Goal: Task Accomplishment & Management: Complete application form

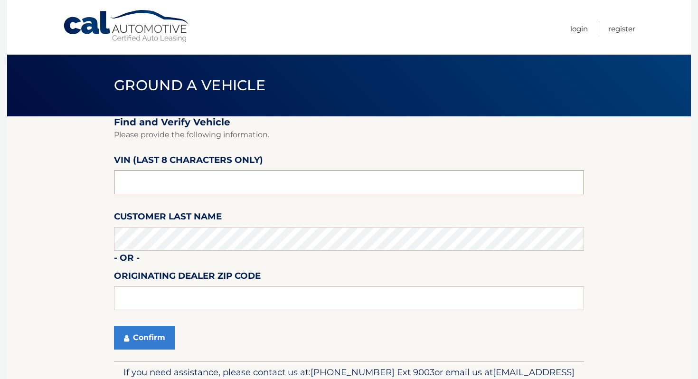
click at [204, 175] on input "text" at bounding box center [349, 182] width 470 height 24
type input "ph163507"
click at [215, 225] on label "Customer Last Name" at bounding box center [168, 218] width 108 height 18
click at [169, 331] on button "Confirm" at bounding box center [144, 338] width 61 height 24
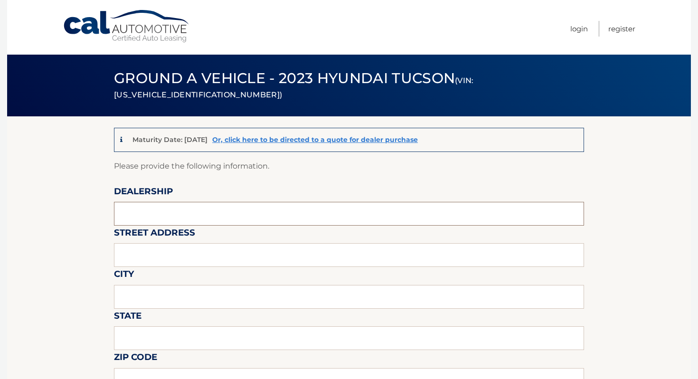
click at [179, 204] on input "text" at bounding box center [349, 214] width 470 height 24
type input "ISLAND AUTO GROUP"
click at [172, 250] on input "text" at bounding box center [349, 255] width 470 height 24
type input "2424 HYLAN BLVD"
click at [185, 293] on input "text" at bounding box center [349, 297] width 470 height 24
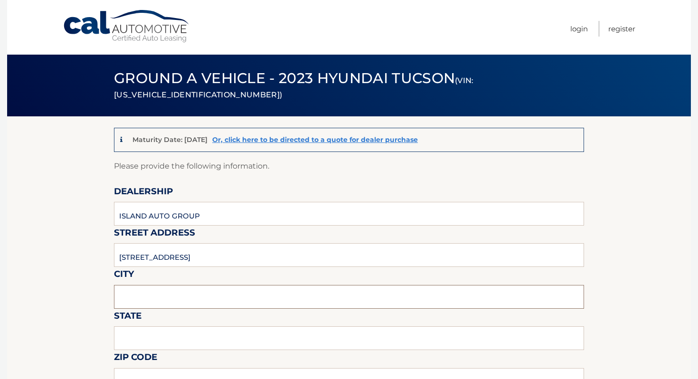
type input "Staten Island"
type input "NY"
type input "10305"
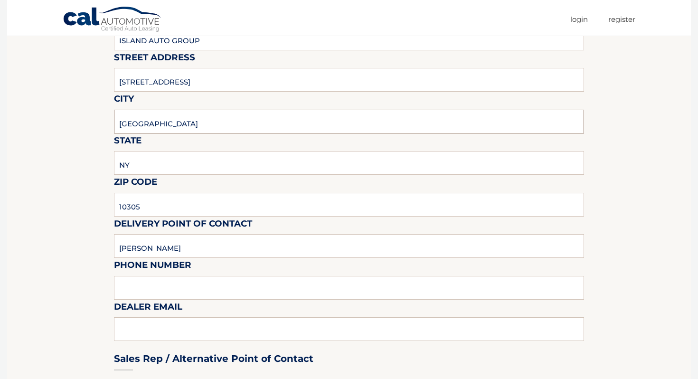
scroll to position [211, 0]
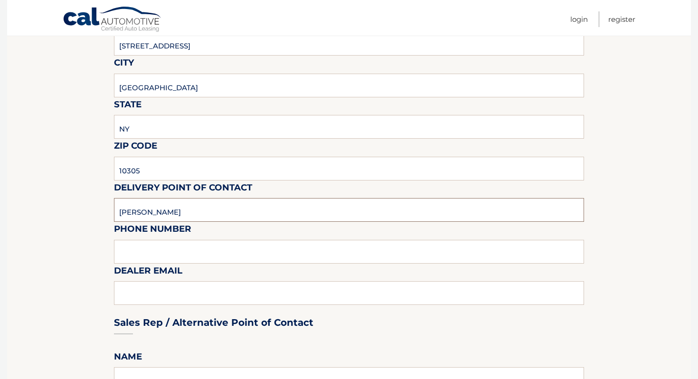
click at [178, 215] on input "MICHAEL" at bounding box center [349, 210] width 470 height 24
click at [178, 212] on input "MICHAEL" at bounding box center [349, 210] width 470 height 24
type input "Clayton Kemp"
click at [186, 256] on input "text" at bounding box center [349, 252] width 470 height 24
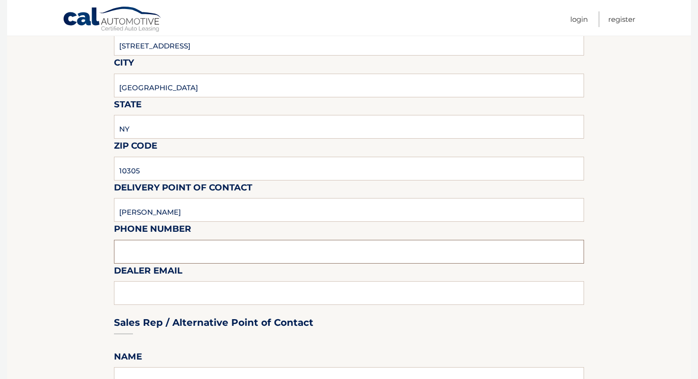
type input "7323792810"
type input "ckemp@myislandsubaru.com"
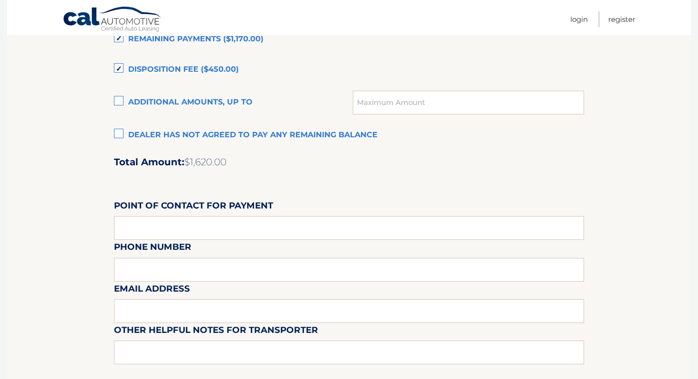
scroll to position [687, 0]
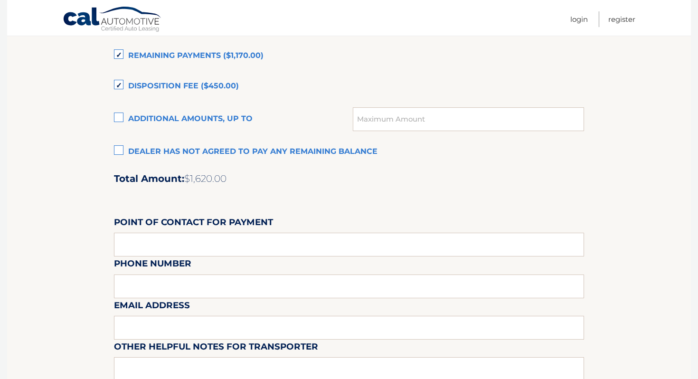
click at [174, 92] on label "Disposition Fee ($450.00)" at bounding box center [349, 86] width 470 height 19
click at [0, 0] on input "Disposition Fee ($450.00)" at bounding box center [0, 0] width 0 height 0
click at [174, 56] on label "Remaining Payments ($1,170.00)" at bounding box center [349, 56] width 470 height 19
click at [0, 0] on input "Remaining Payments ($1,170.00)" at bounding box center [0, 0] width 0 height 0
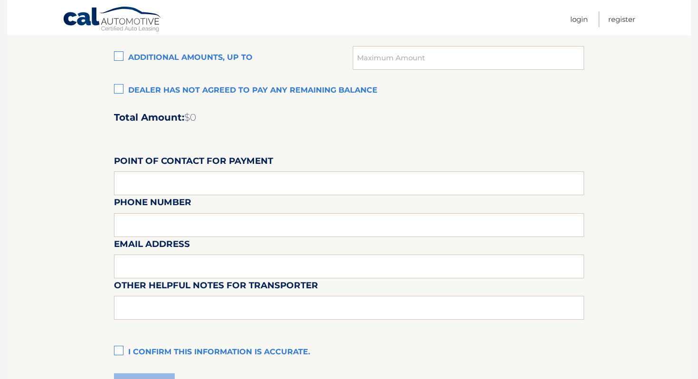
scroll to position [850, 0]
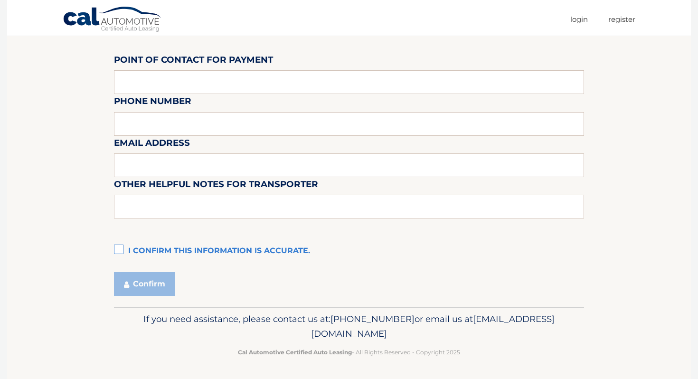
click at [187, 249] on label "I confirm this information is accurate." at bounding box center [349, 251] width 470 height 19
click at [0, 0] on input "I confirm this information is accurate." at bounding box center [0, 0] width 0 height 0
click at [157, 273] on button "Confirm" at bounding box center [144, 284] width 61 height 24
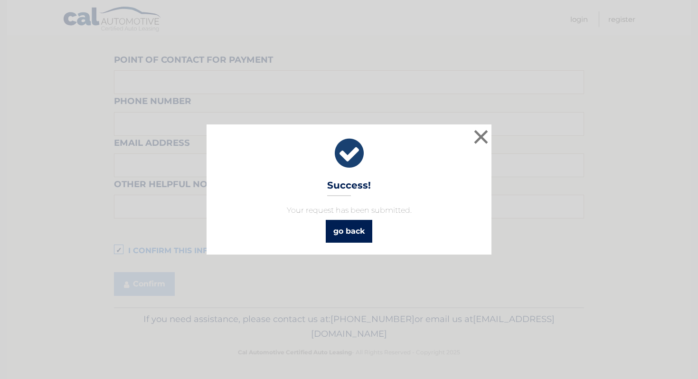
click at [363, 220] on link "go back" at bounding box center [349, 231] width 47 height 23
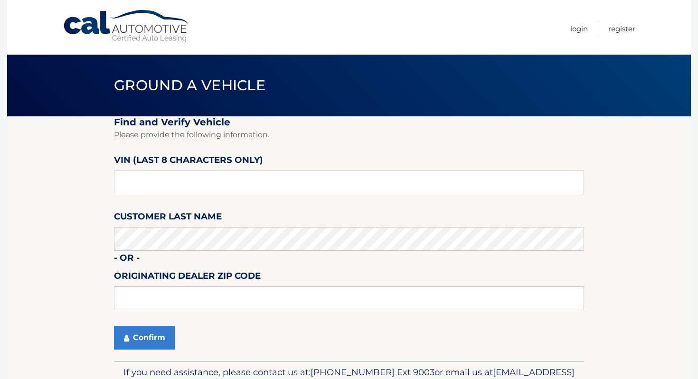
click at [134, 39] on link "Cal Automotive" at bounding box center [127, 26] width 128 height 34
